Goal: Task Accomplishment & Management: Manage account settings

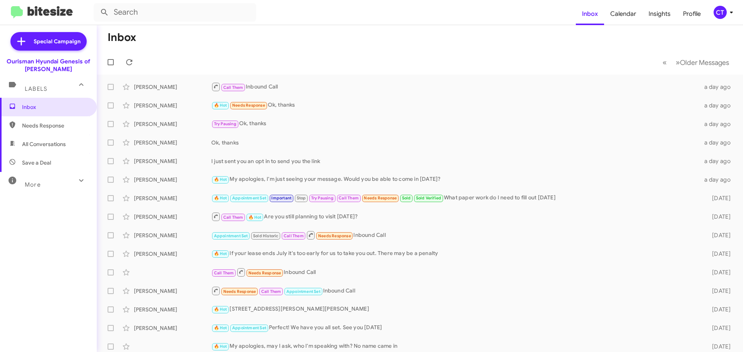
click at [727, 12] on icon at bounding box center [731, 12] width 9 height 9
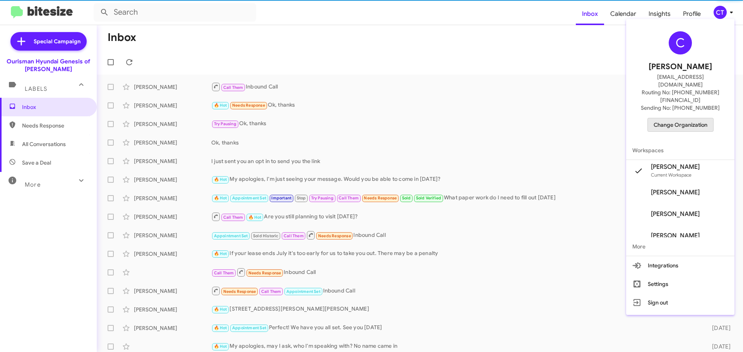
click at [692, 118] on span "Change Organization" at bounding box center [680, 124] width 54 height 13
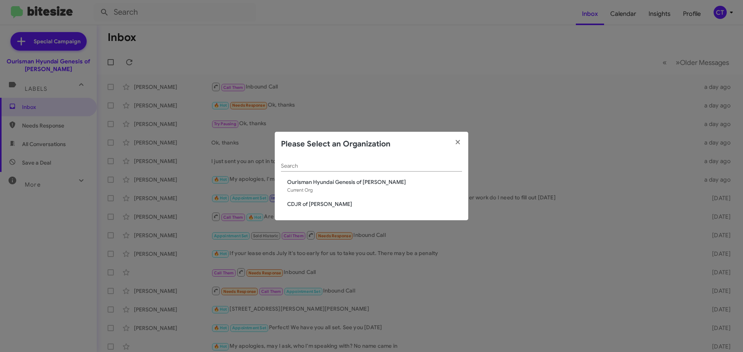
click at [315, 204] on span "CDJR of [PERSON_NAME]" at bounding box center [374, 204] width 175 height 8
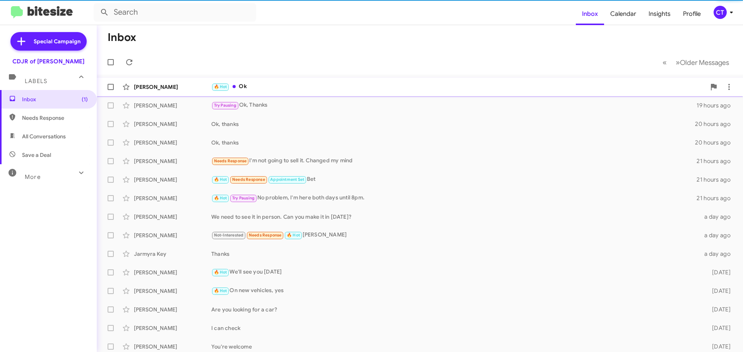
click at [265, 84] on div "🔥 Hot Ok" at bounding box center [458, 86] width 494 height 9
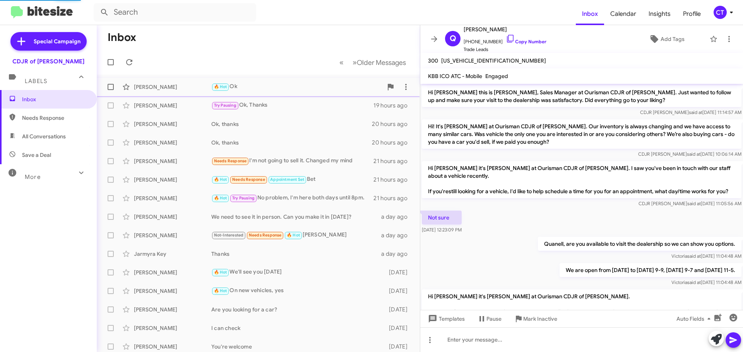
scroll to position [306, 0]
